Goal: Check status: Check status

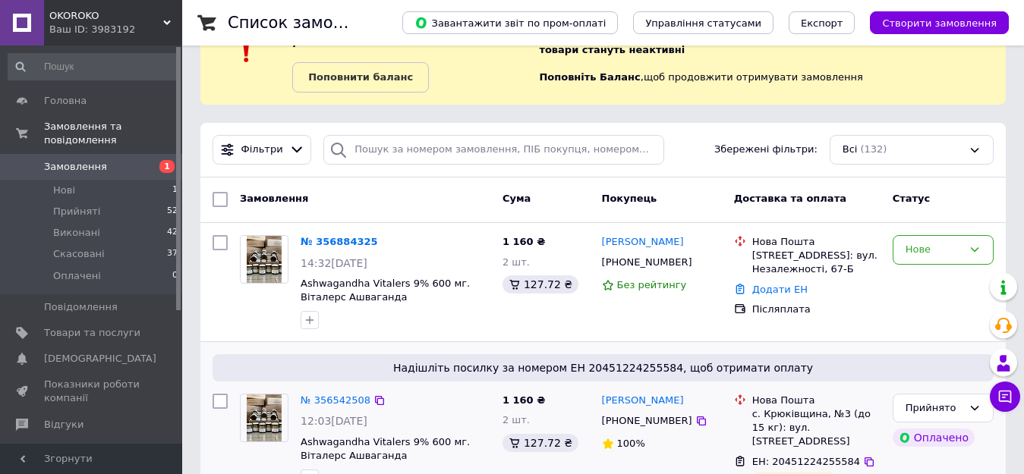
scroll to position [152, 0]
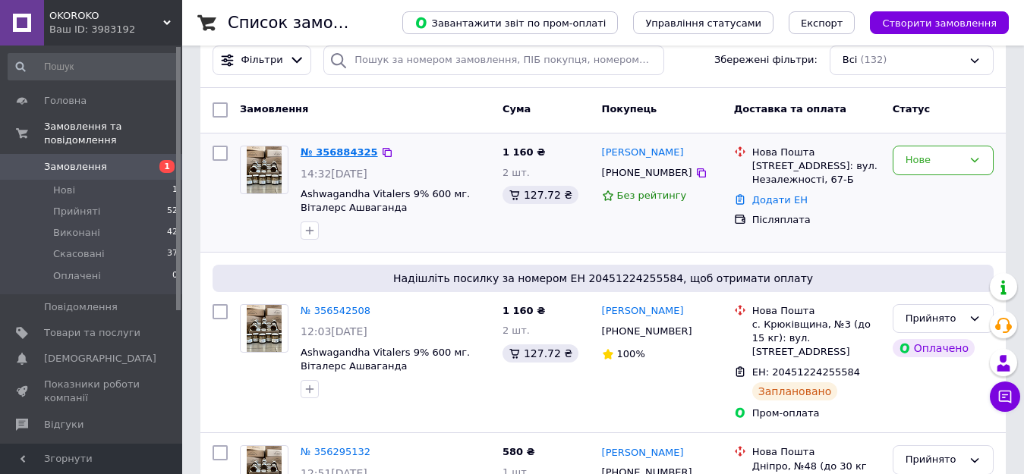
click at [337, 153] on link "№ 356884325" at bounding box center [338, 151] width 77 height 11
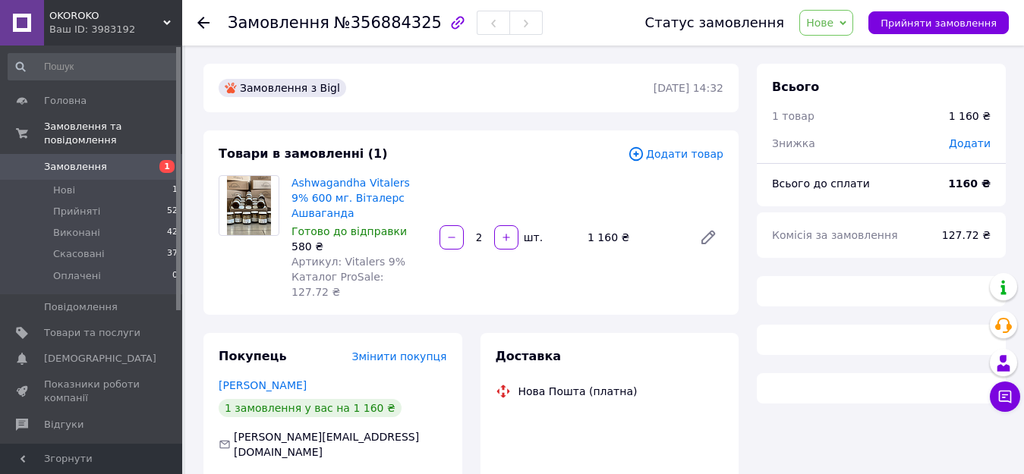
click at [852, 25] on span "Нове" at bounding box center [826, 23] width 54 height 26
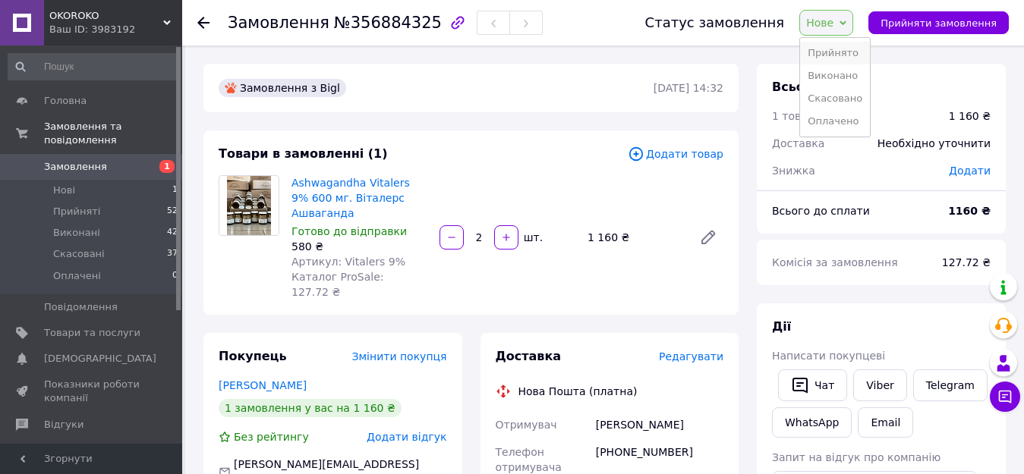
click at [851, 49] on li "Прийнято" at bounding box center [835, 53] width 70 height 23
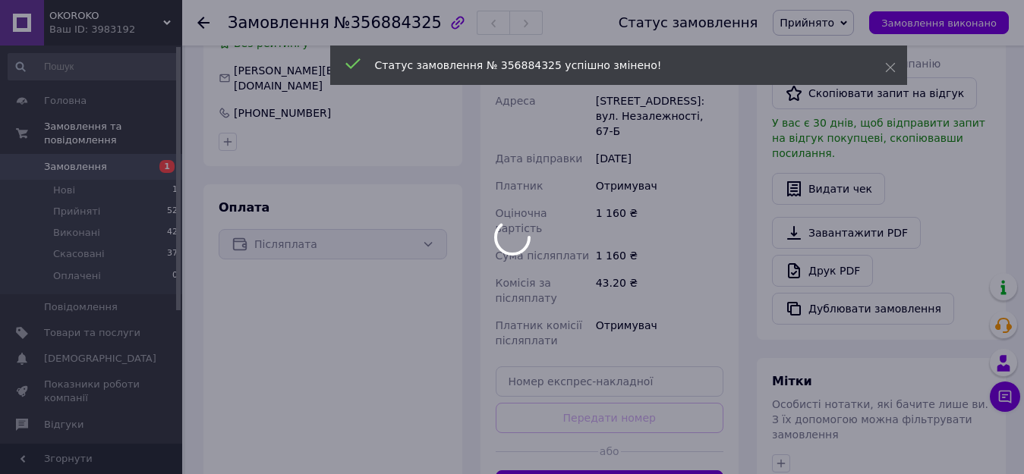
scroll to position [455, 0]
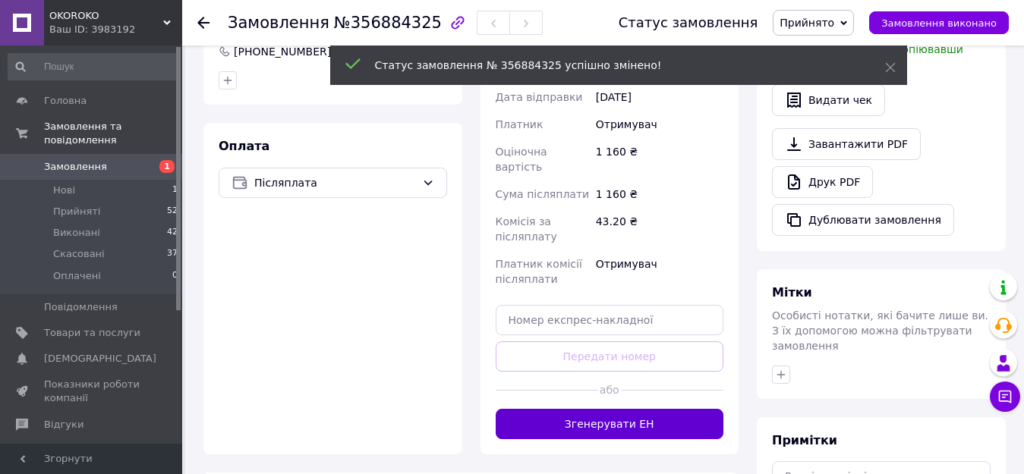
click at [643, 409] on button "Згенерувати ЕН" at bounding box center [609, 424] width 228 height 30
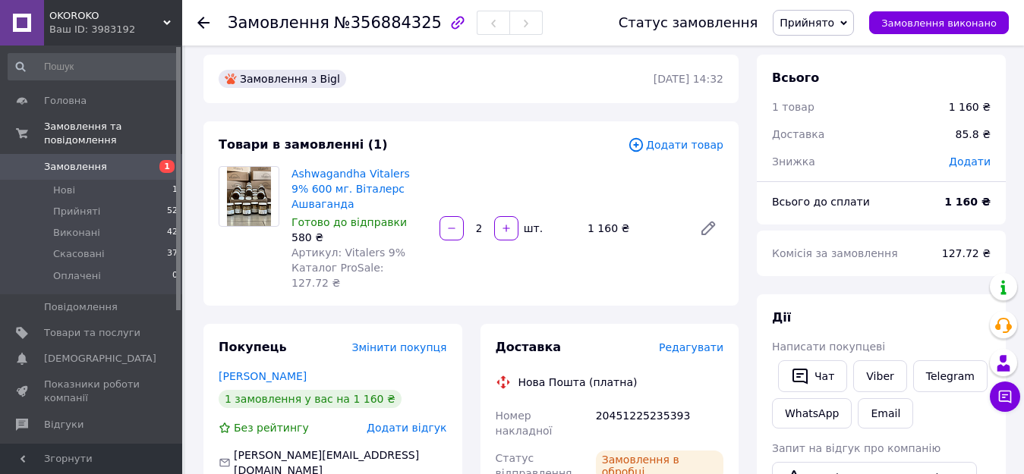
scroll to position [0, 0]
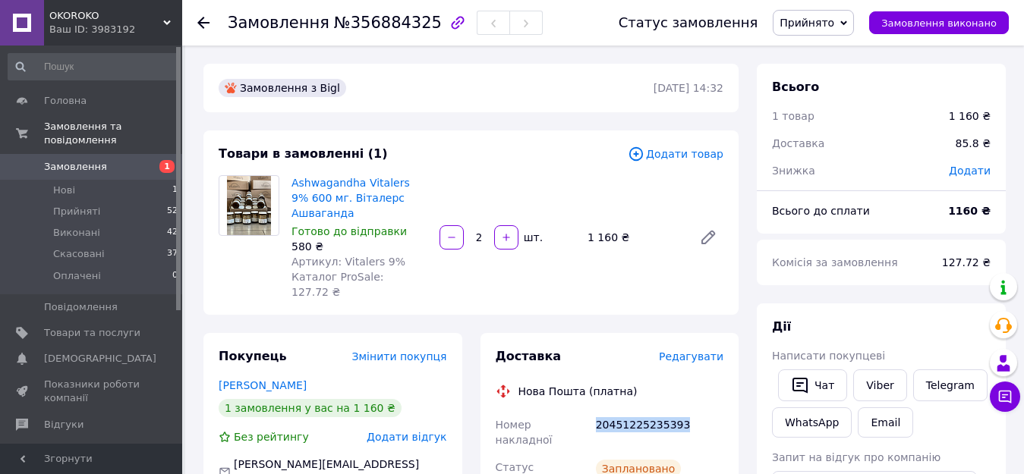
drag, startPoint x: 590, startPoint y: 397, endPoint x: 692, endPoint y: 398, distance: 102.4
copy div "Номер накладної 20451225235393"
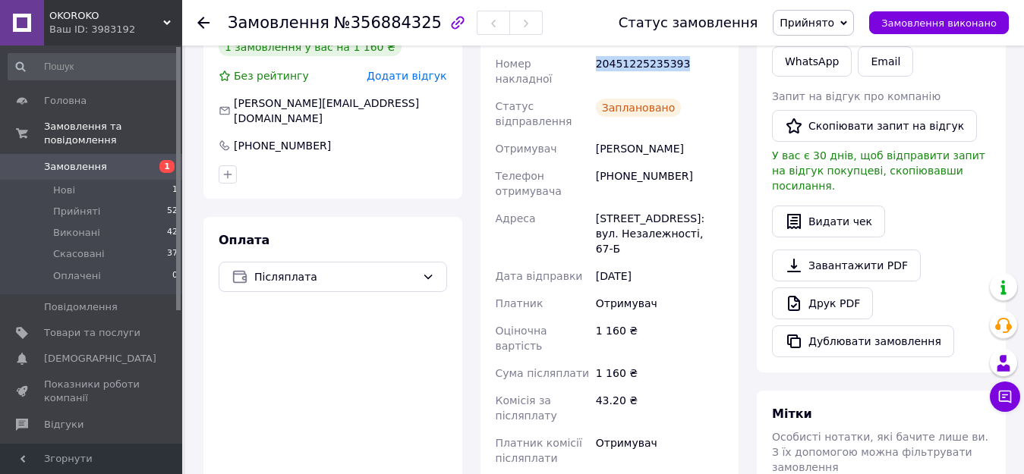
scroll to position [379, 0]
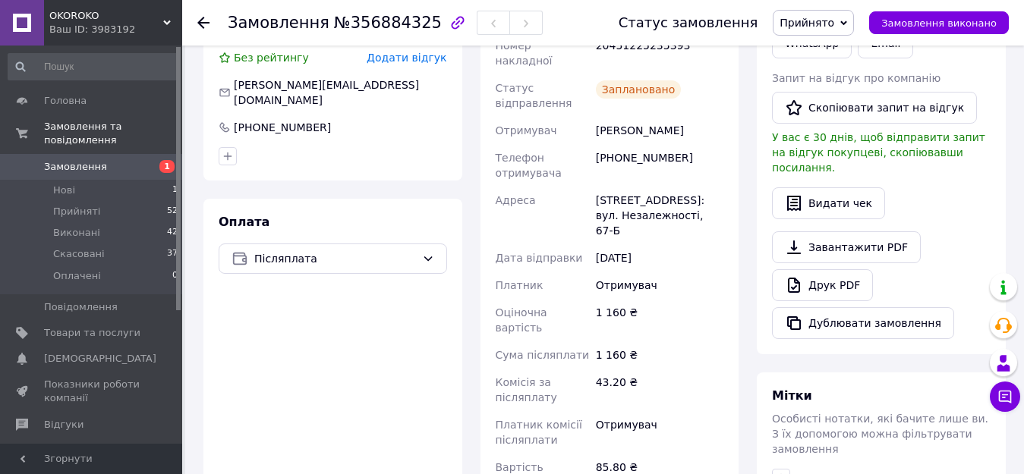
click at [599, 117] on div "[PERSON_NAME]" at bounding box center [660, 130] width 134 height 27
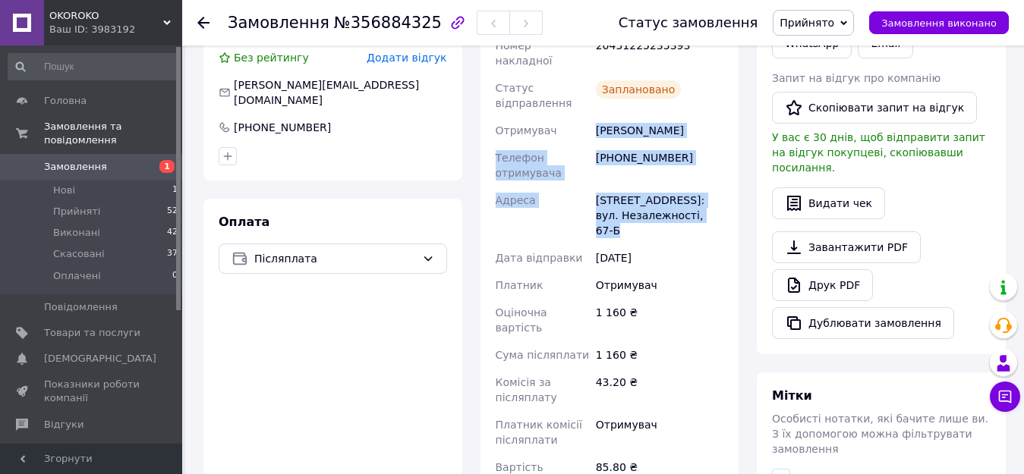
drag, startPoint x: 599, startPoint y: 85, endPoint x: 693, endPoint y: 166, distance: 124.3
click at [693, 166] on div "Номер накладної 20451225235393 Статус відправлення Заплановано Отримувач [PERSO…" at bounding box center [609, 264] width 234 height 464
copy div "[PERSON_NAME] Телефон отримувача [PHONE_NUMBER] [GEOGRAPHIC_DATA][STREET_ADDRES…"
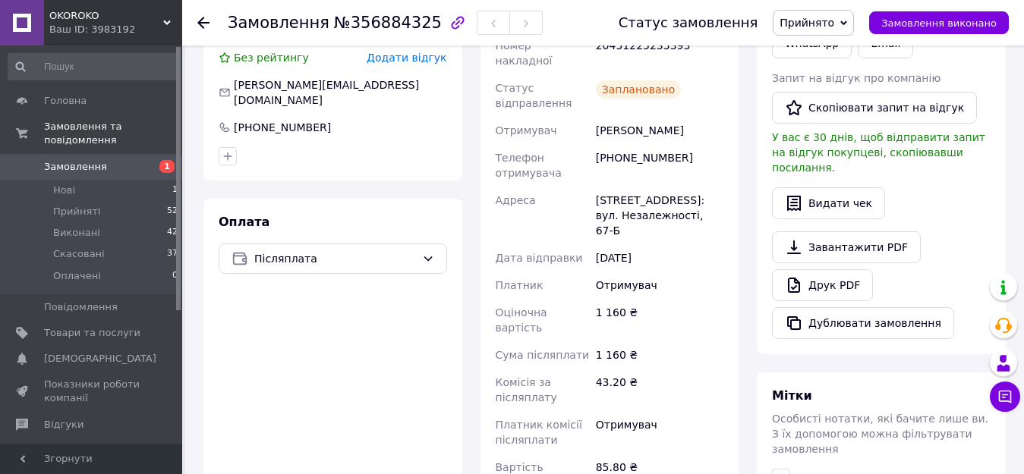
click at [451, 267] on div "Оплата Післяплата" at bounding box center [332, 376] width 259 height 355
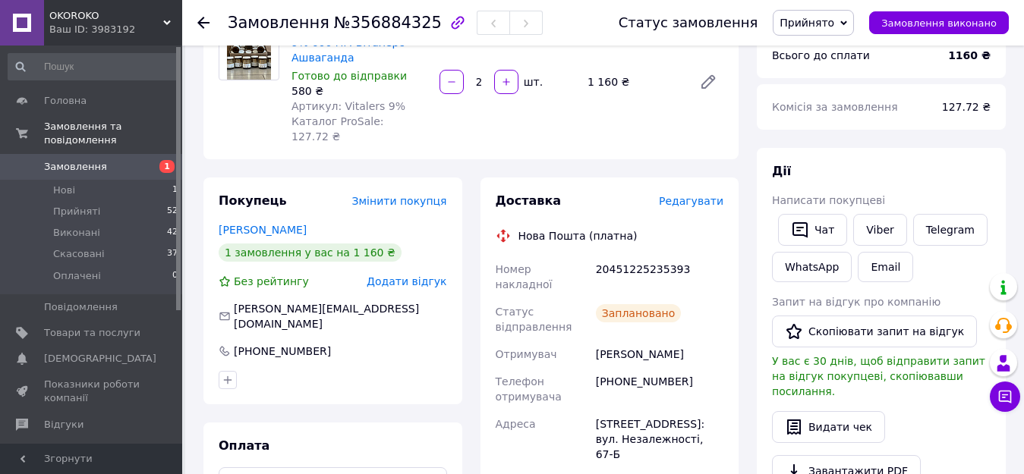
scroll to position [303, 0]
